Goal: Task Accomplishment & Management: Use online tool/utility

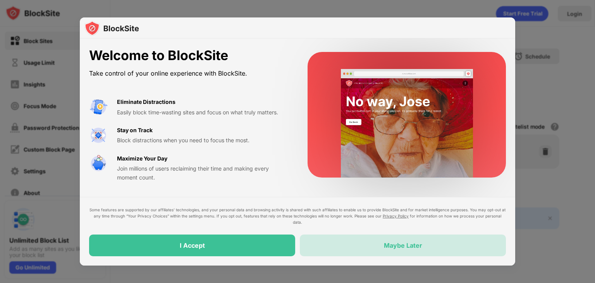
click at [365, 242] on div "Maybe Later" at bounding box center [403, 245] width 206 height 22
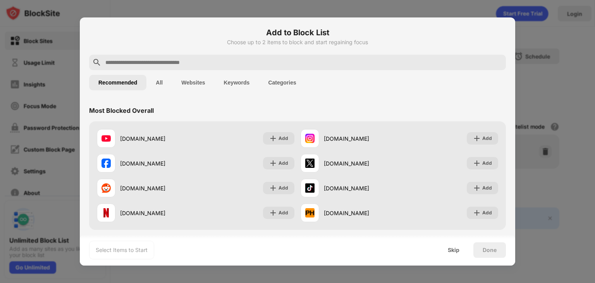
click at [280, 58] on input "text" at bounding box center [304, 62] width 398 height 9
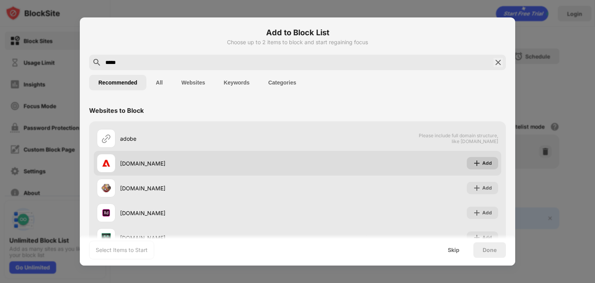
type input "*****"
click at [482, 161] on div "Add" at bounding box center [487, 163] width 10 height 8
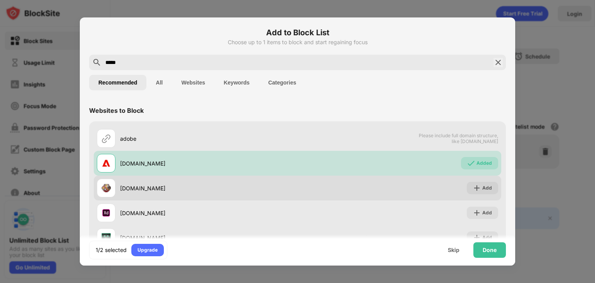
scroll to position [53, 0]
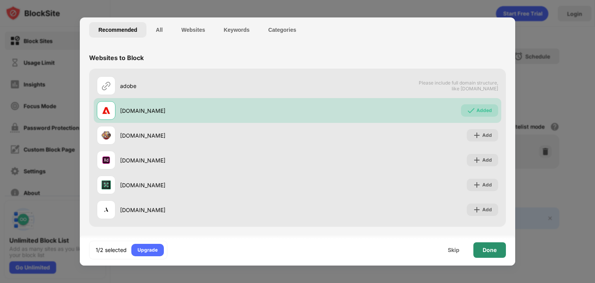
click at [488, 247] on div "Done" at bounding box center [490, 250] width 14 height 6
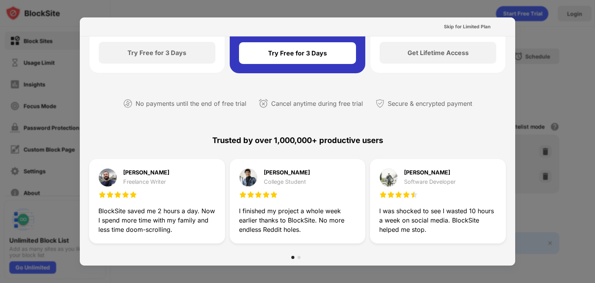
scroll to position [126, 0]
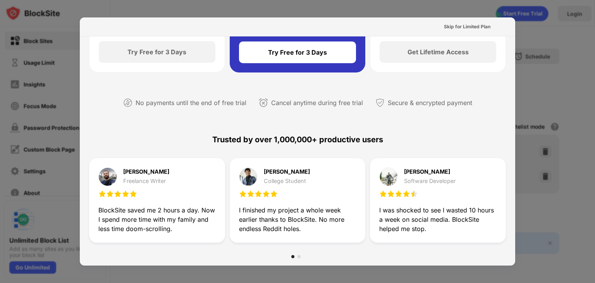
click at [563, 76] on div at bounding box center [297, 141] width 595 height 283
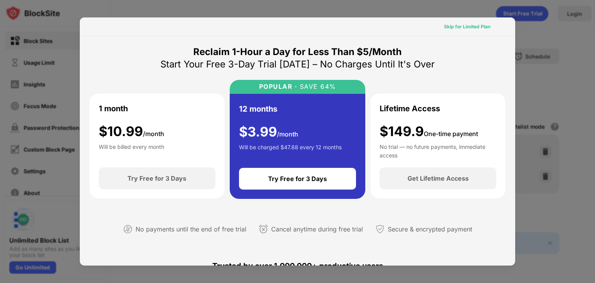
click at [474, 24] on div "Skip for Limited Plan" at bounding box center [467, 27] width 46 height 8
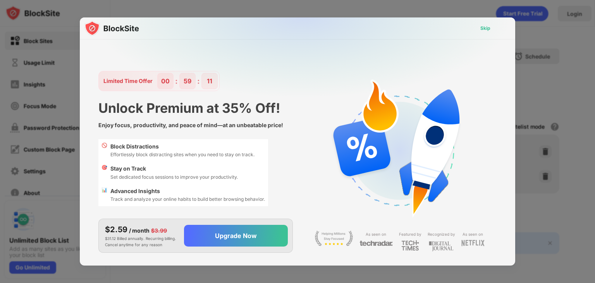
click at [486, 28] on div "Skip" at bounding box center [485, 28] width 10 height 8
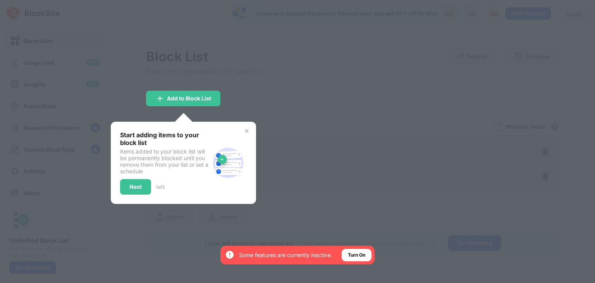
click at [333, 101] on div at bounding box center [297, 141] width 595 height 283
